Goal: Task Accomplishment & Management: Manage account settings

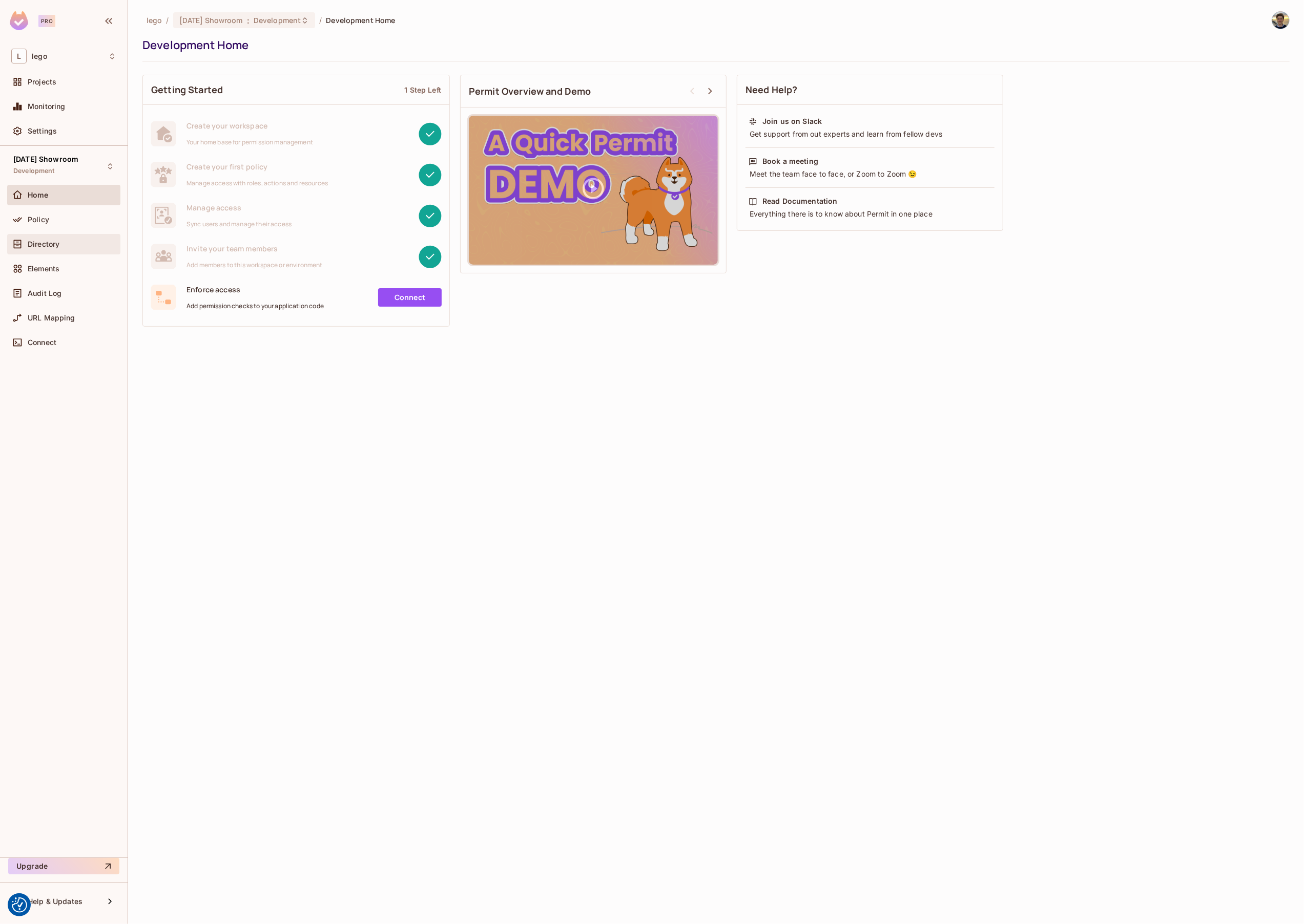
click at [40, 246] on span "Directory" at bounding box center [43, 244] width 32 height 8
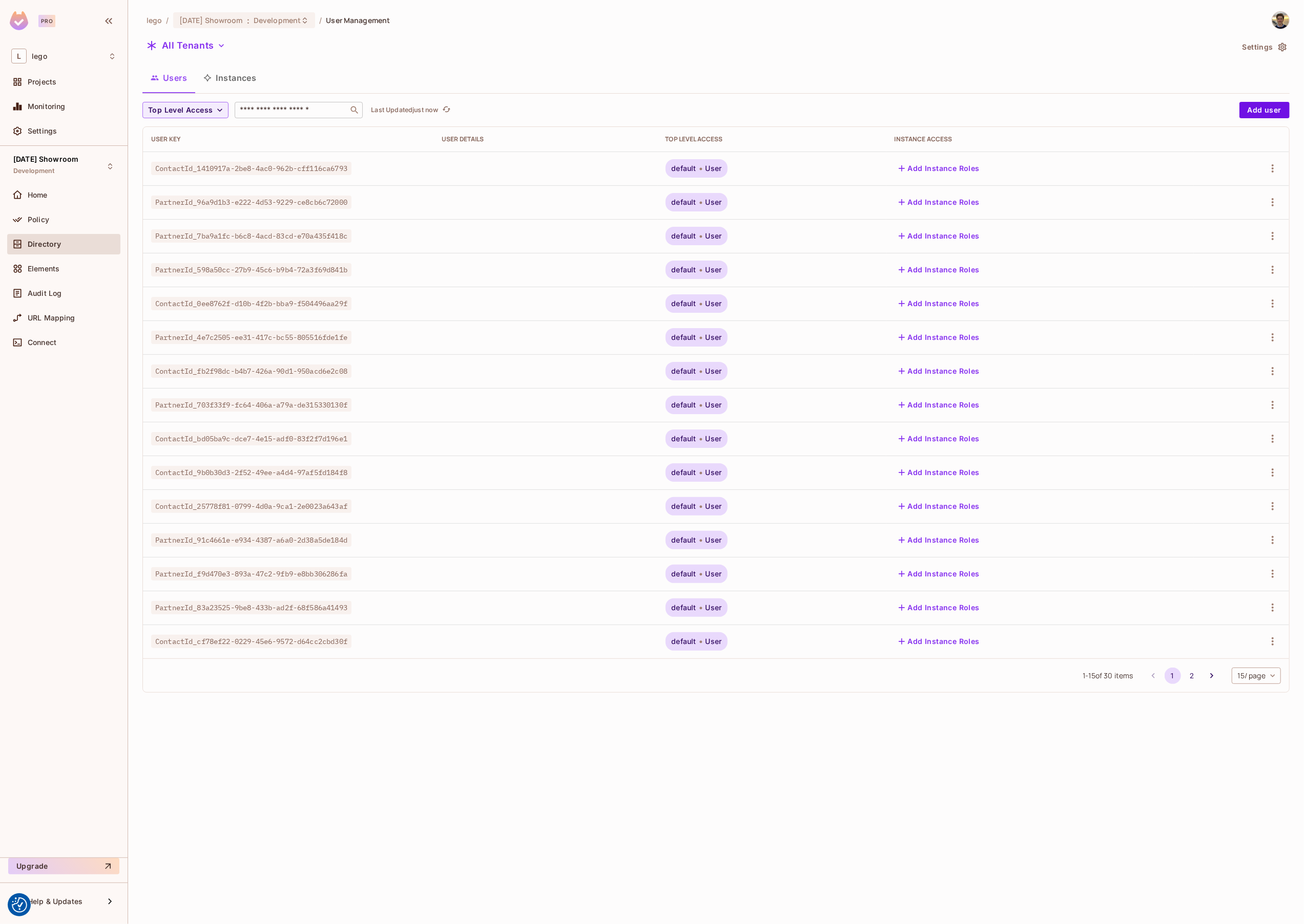
click at [284, 107] on input "text" at bounding box center [292, 110] width 108 height 10
paste input "**********"
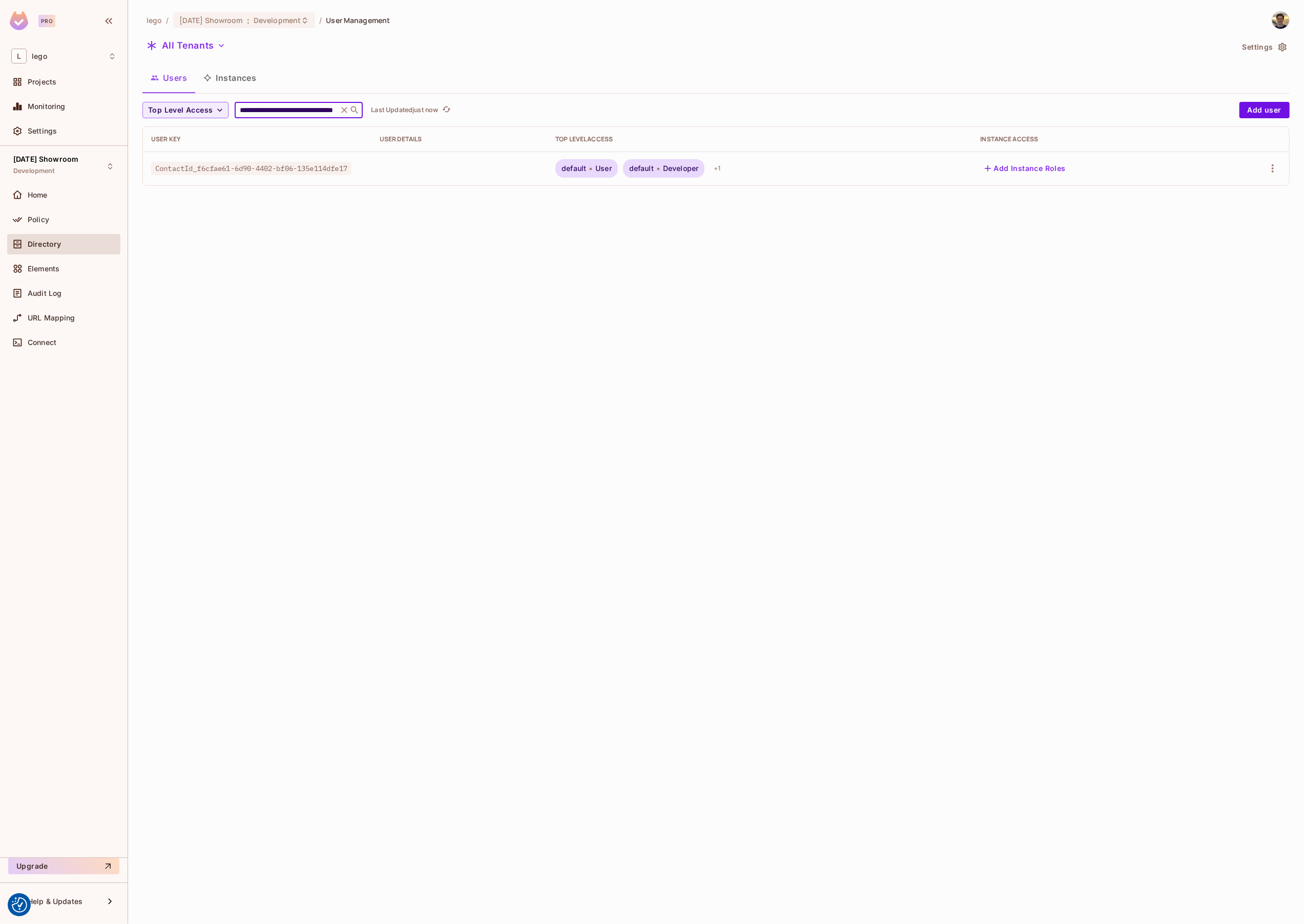
type input "**********"
click at [768, 170] on div "default User default Developer + 1" at bounding box center [759, 168] width 408 height 18
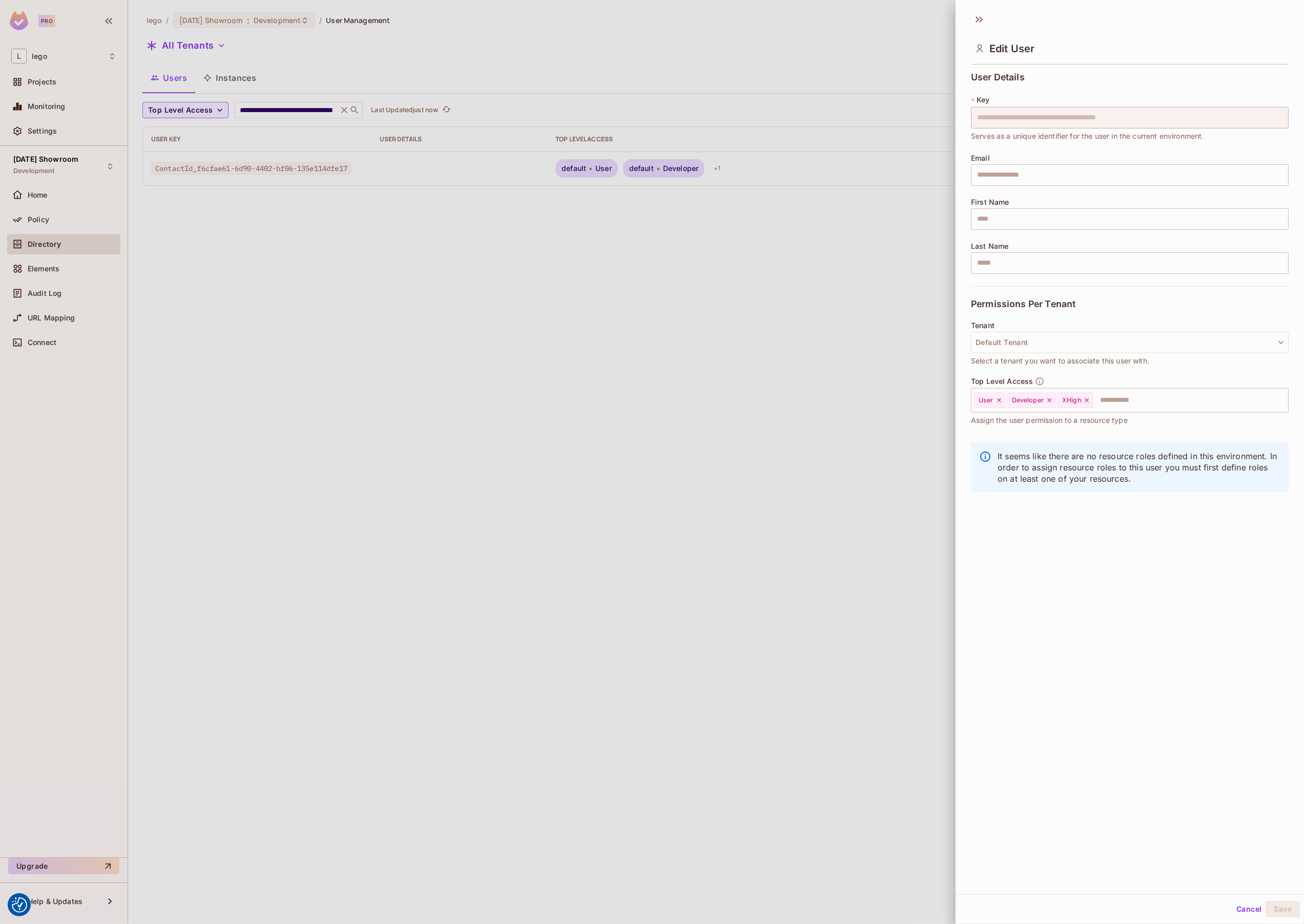
click at [822, 177] on div at bounding box center [652, 462] width 1304 height 924
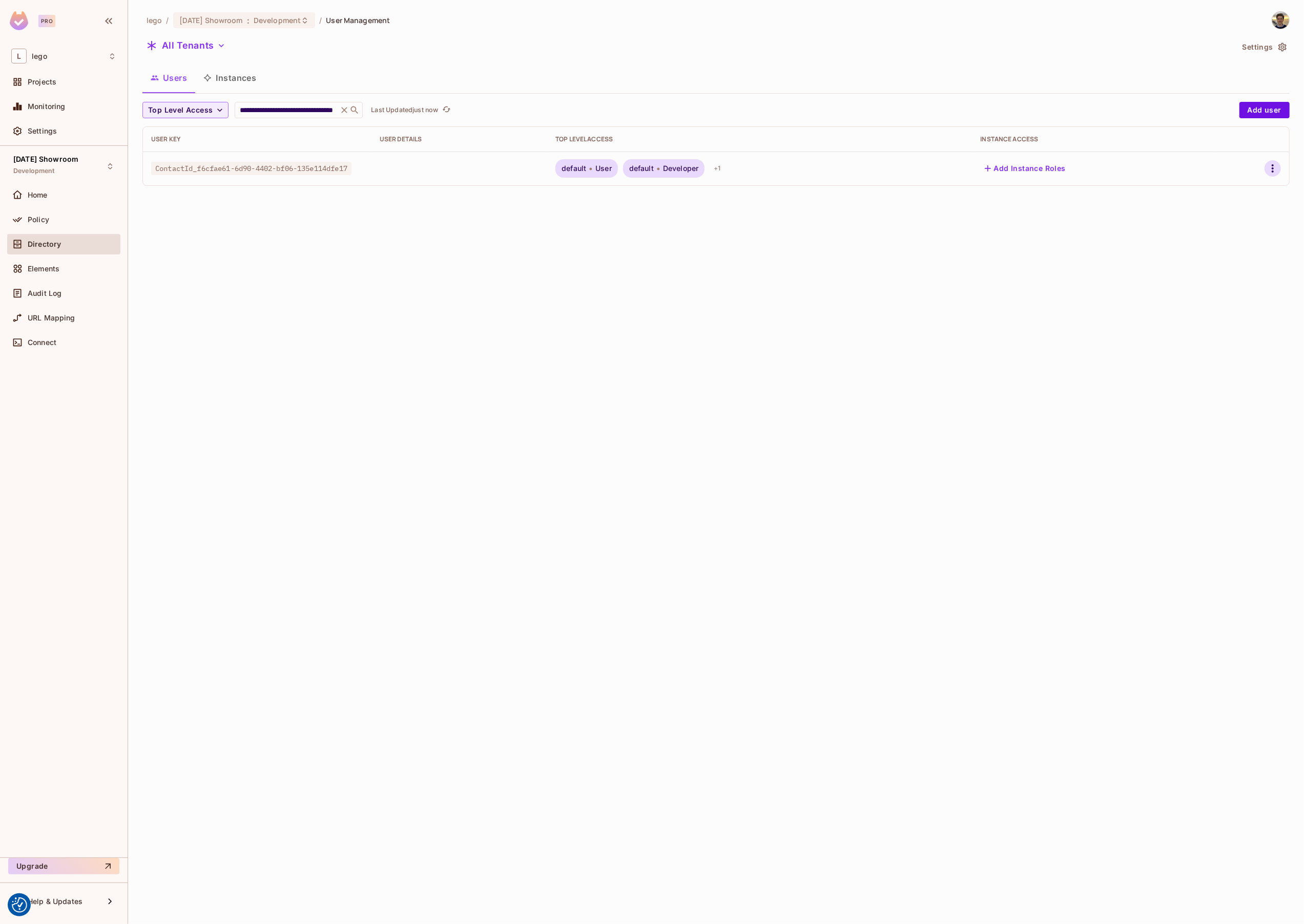
click at [1276, 168] on icon "button" at bounding box center [1272, 168] width 12 height 12
click at [1223, 198] on span "Edit" at bounding box center [1214, 192] width 20 height 17
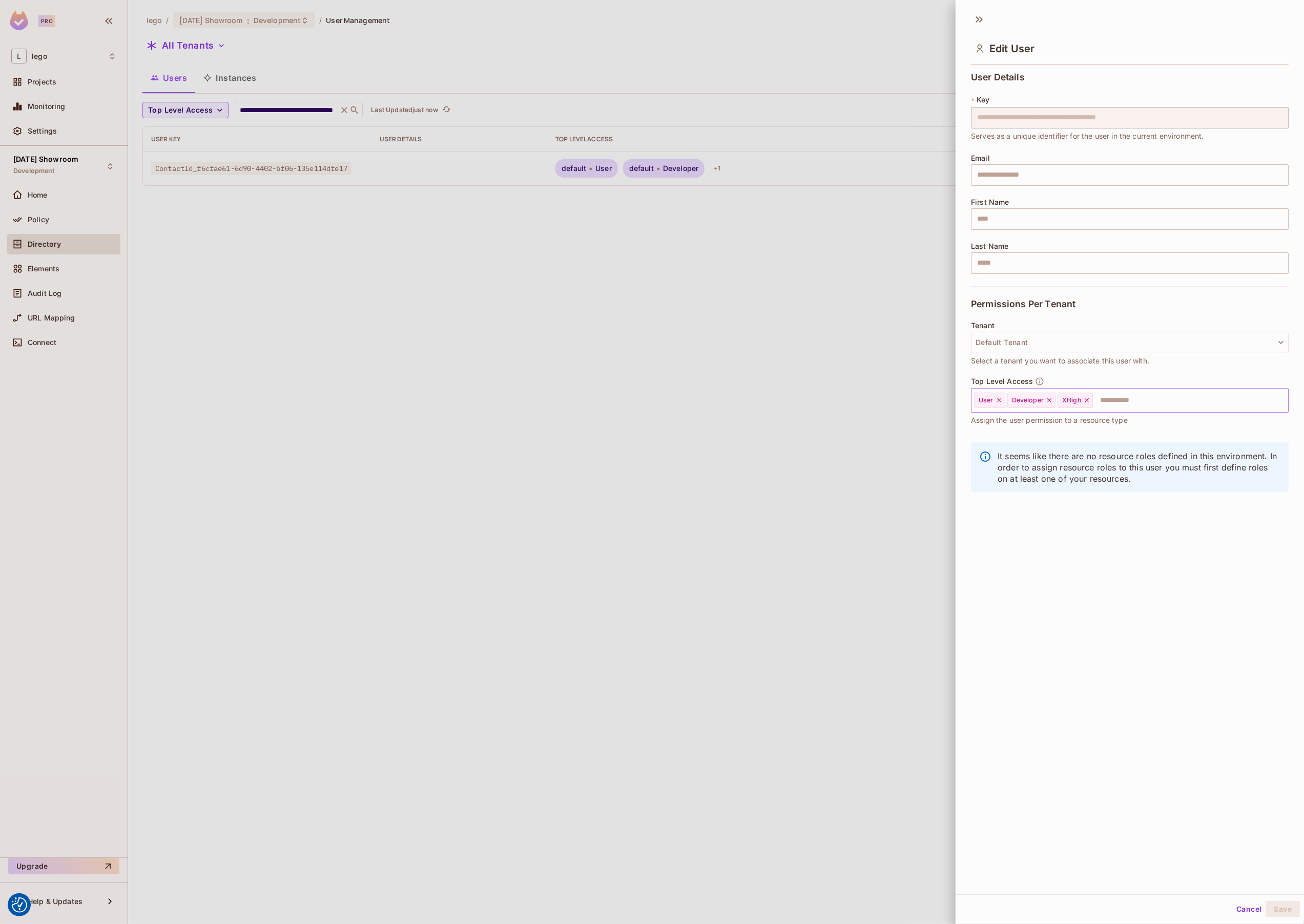
click at [1085, 401] on icon at bounding box center [1086, 400] width 7 height 7
click at [1044, 400] on div "Developer" at bounding box center [1031, 400] width 48 height 16
click at [1048, 398] on icon at bounding box center [1049, 400] width 7 height 7
click at [1275, 917] on div "Cancel Save" at bounding box center [1129, 910] width 348 height 25
click at [1276, 908] on button "Save" at bounding box center [1282, 910] width 34 height 17
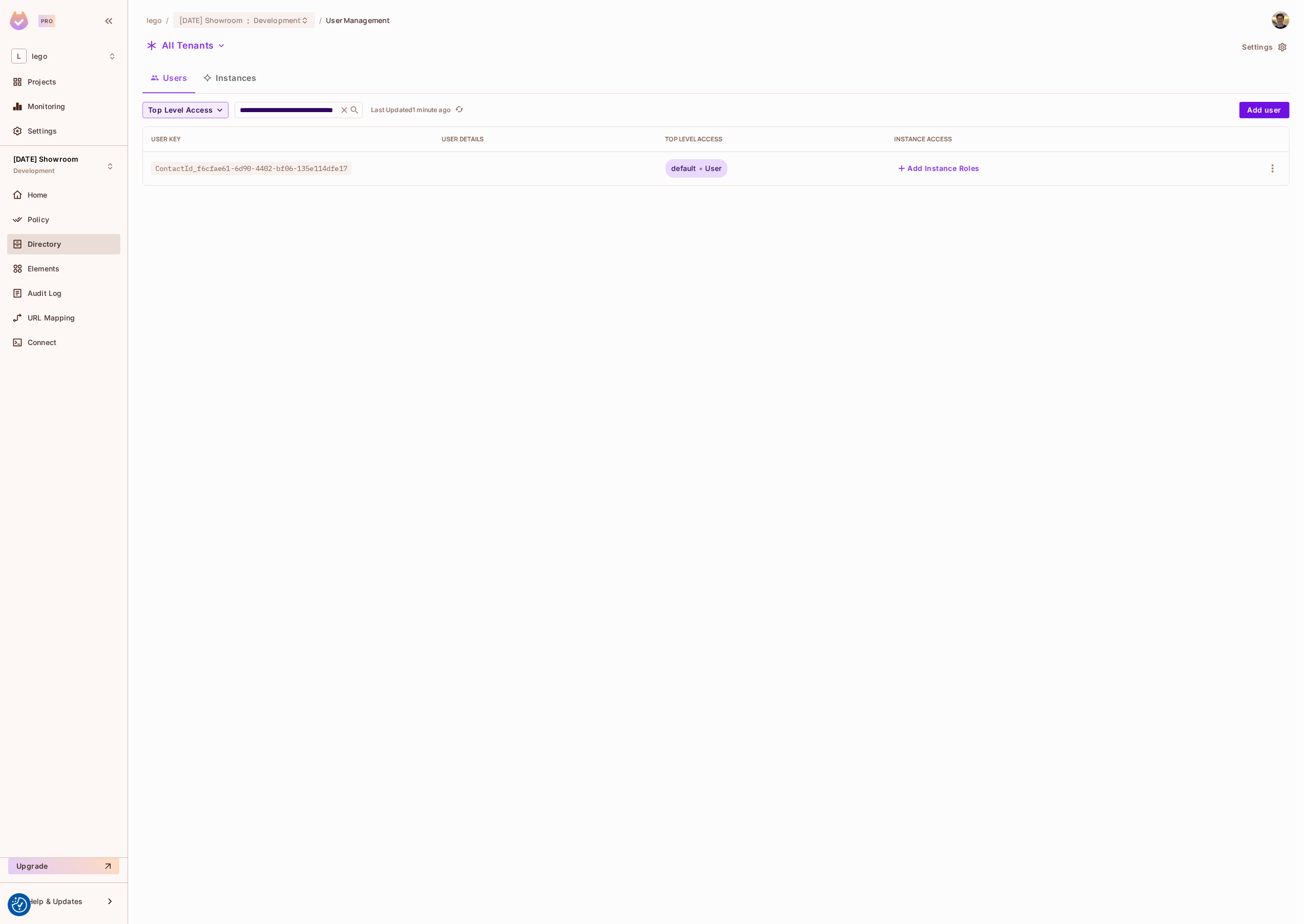
click at [722, 168] on span "User" at bounding box center [714, 168] width 17 height 8
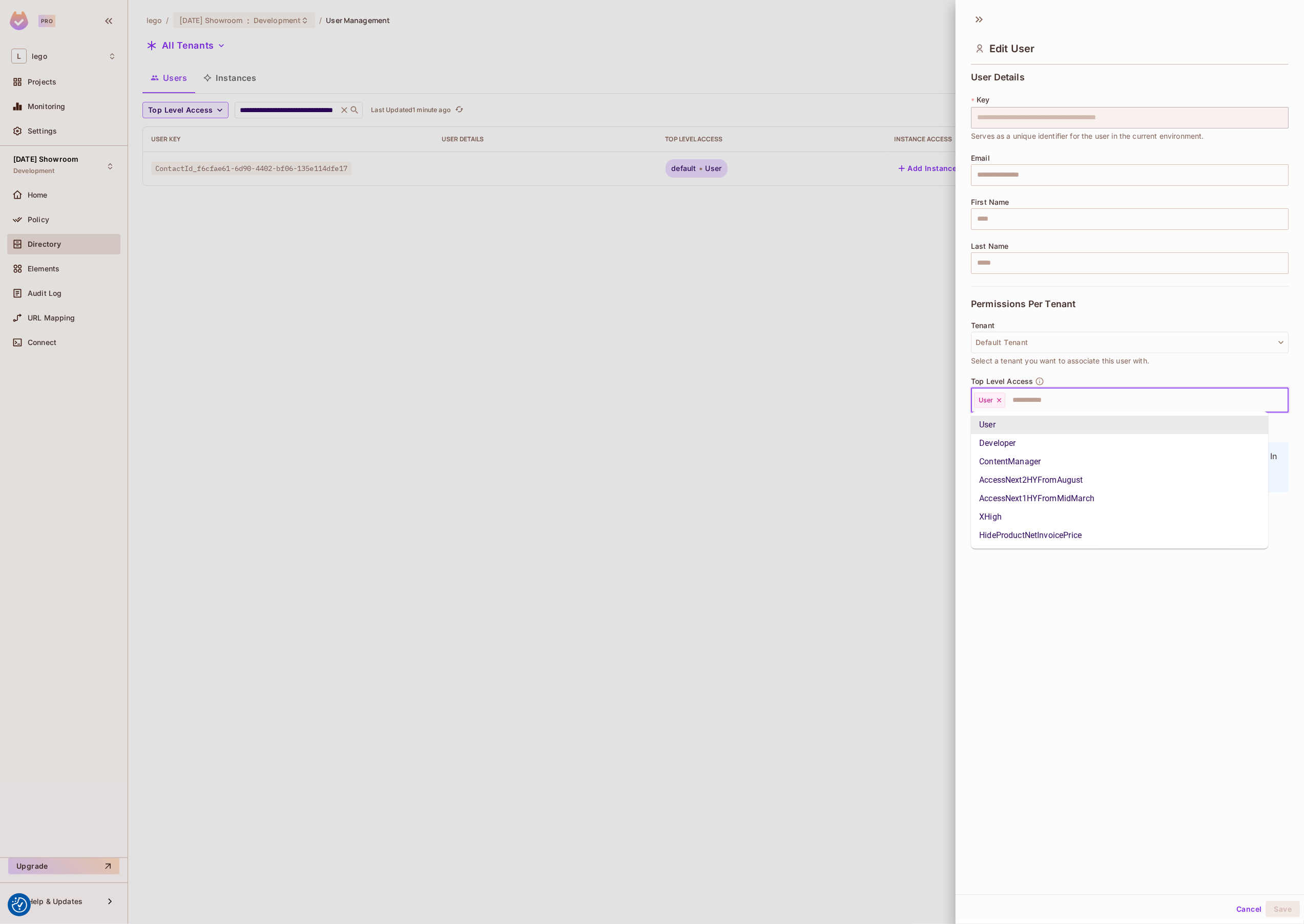
click at [1049, 397] on input "text" at bounding box center [1137, 400] width 262 height 21
click at [1006, 522] on li "XHigh" at bounding box center [1119, 517] width 297 height 18
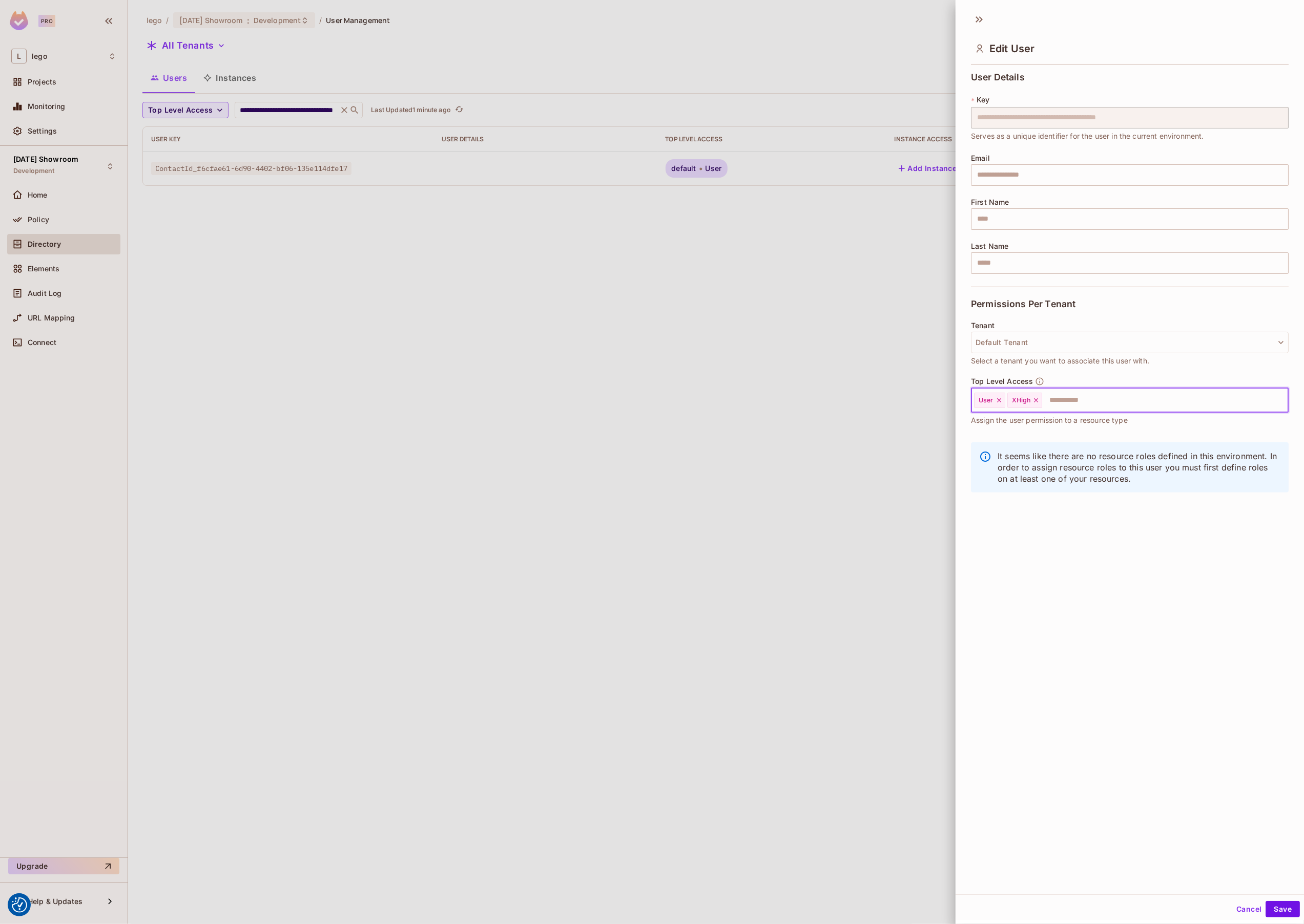
click at [1088, 403] on input "text" at bounding box center [1156, 400] width 225 height 21
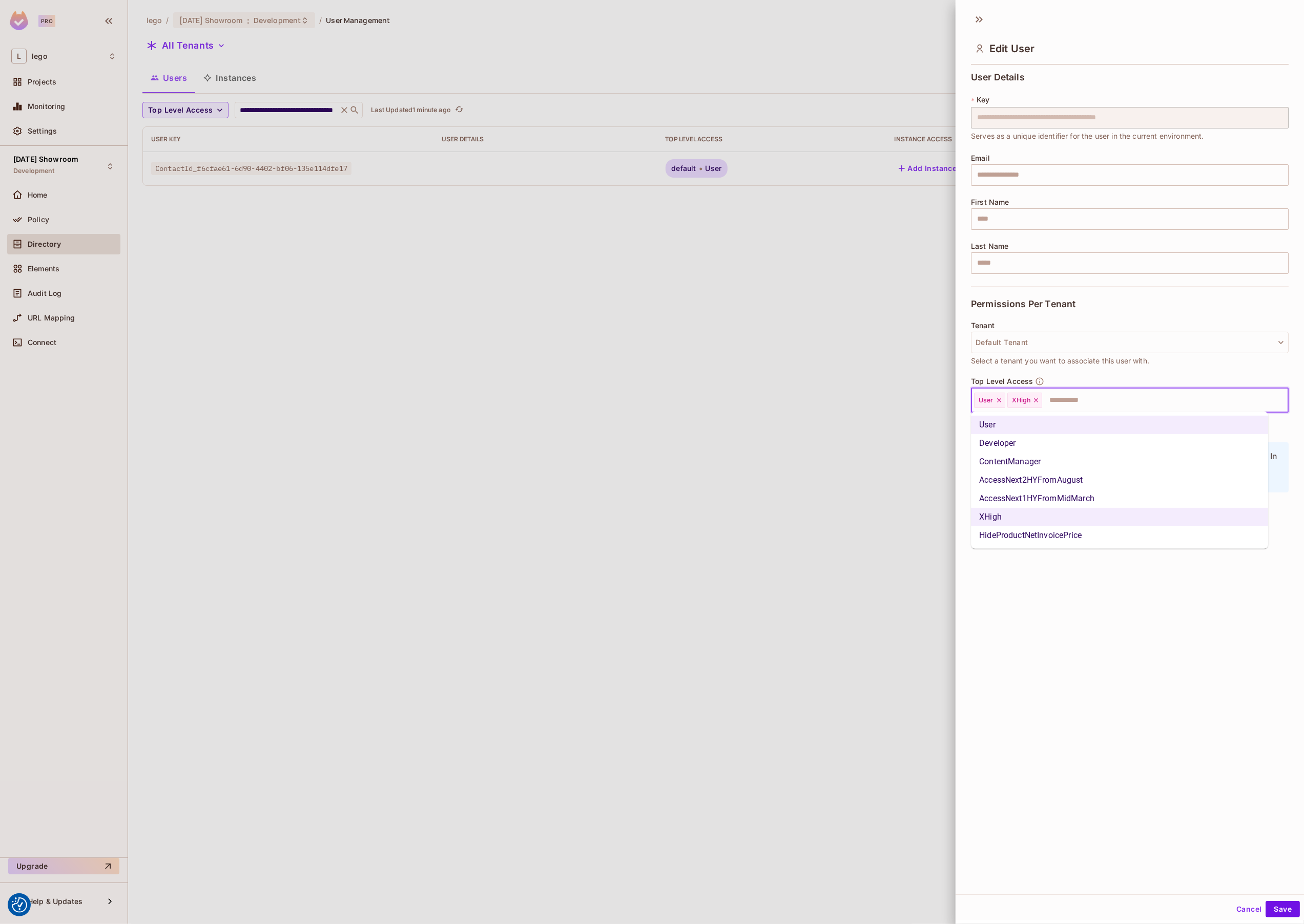
click at [1011, 447] on li "Developer" at bounding box center [1119, 443] width 297 height 18
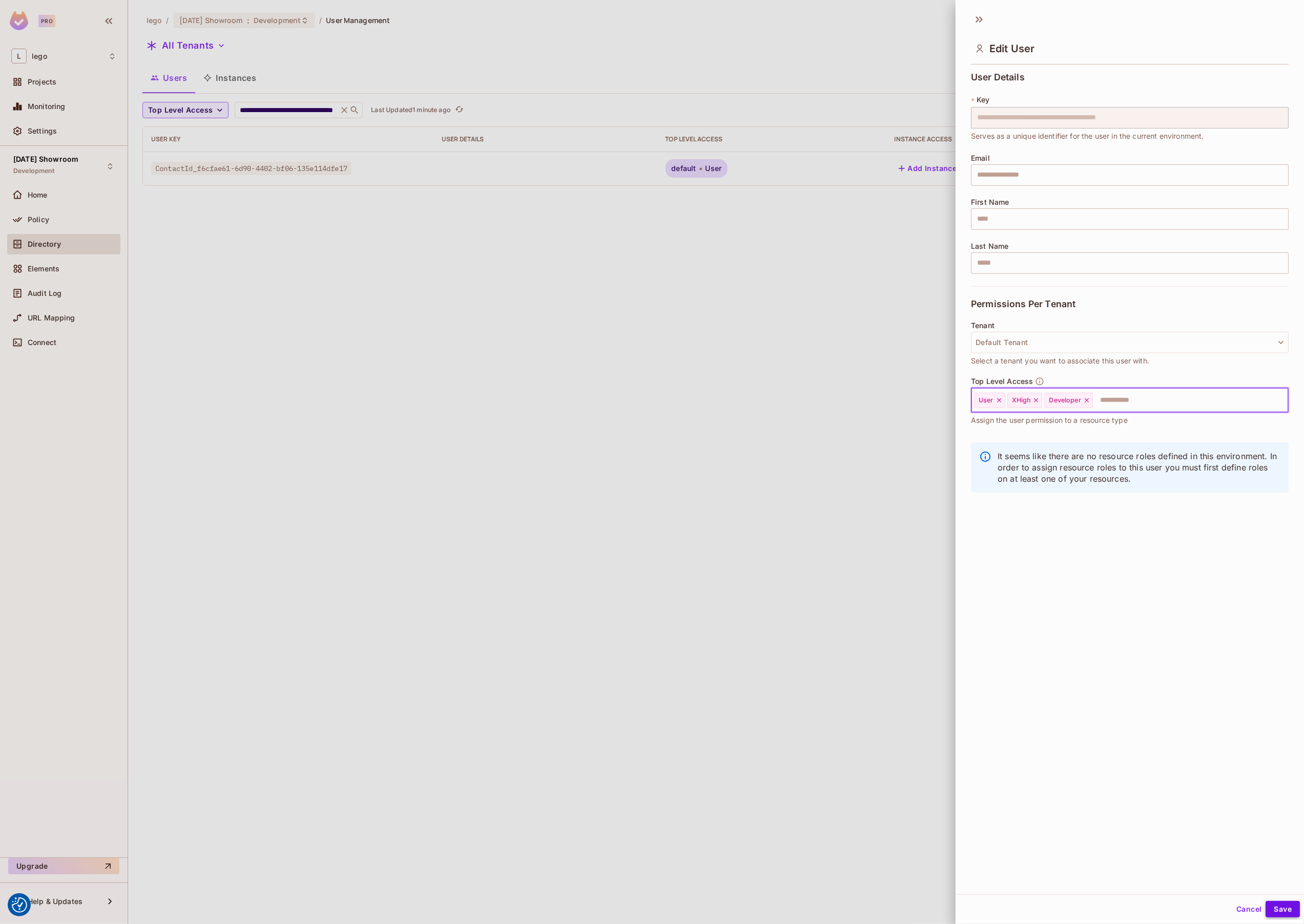
click at [1268, 904] on button "Save" at bounding box center [1282, 910] width 34 height 17
